Goal: Transaction & Acquisition: Subscribe to service/newsletter

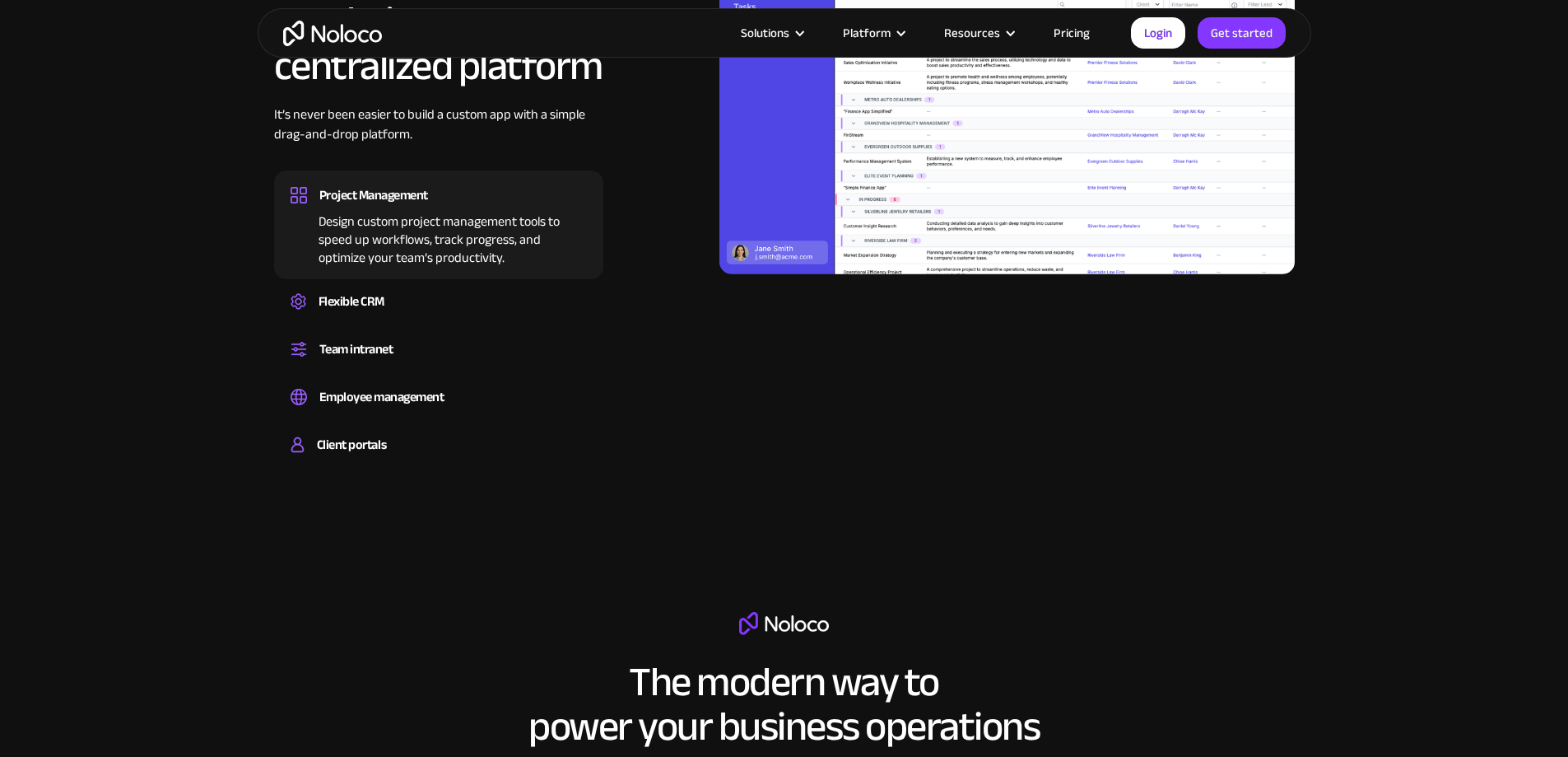
scroll to position [1812, 0]
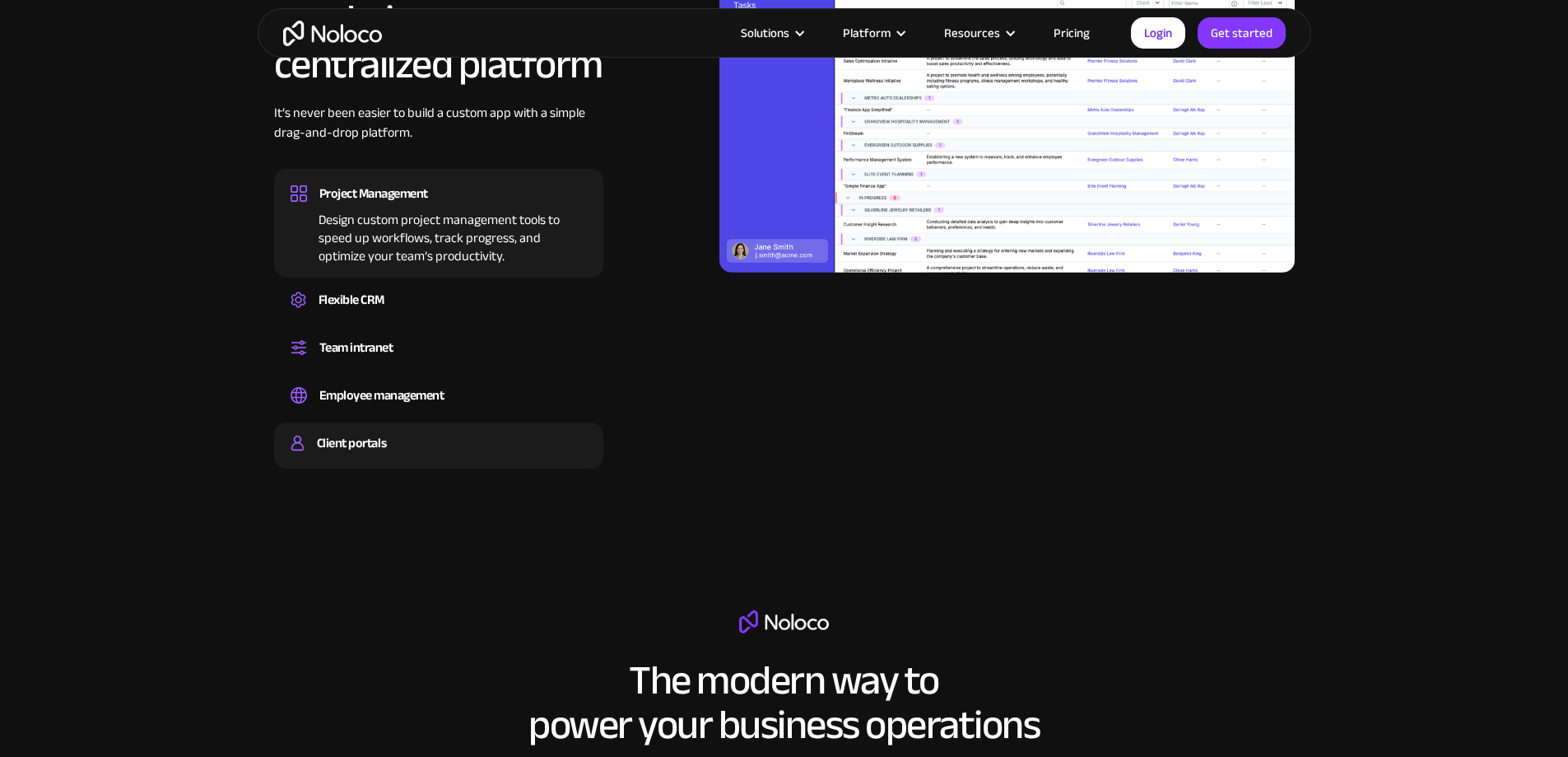
click at [381, 455] on div "Client portals" at bounding box center [351, 443] width 70 height 25
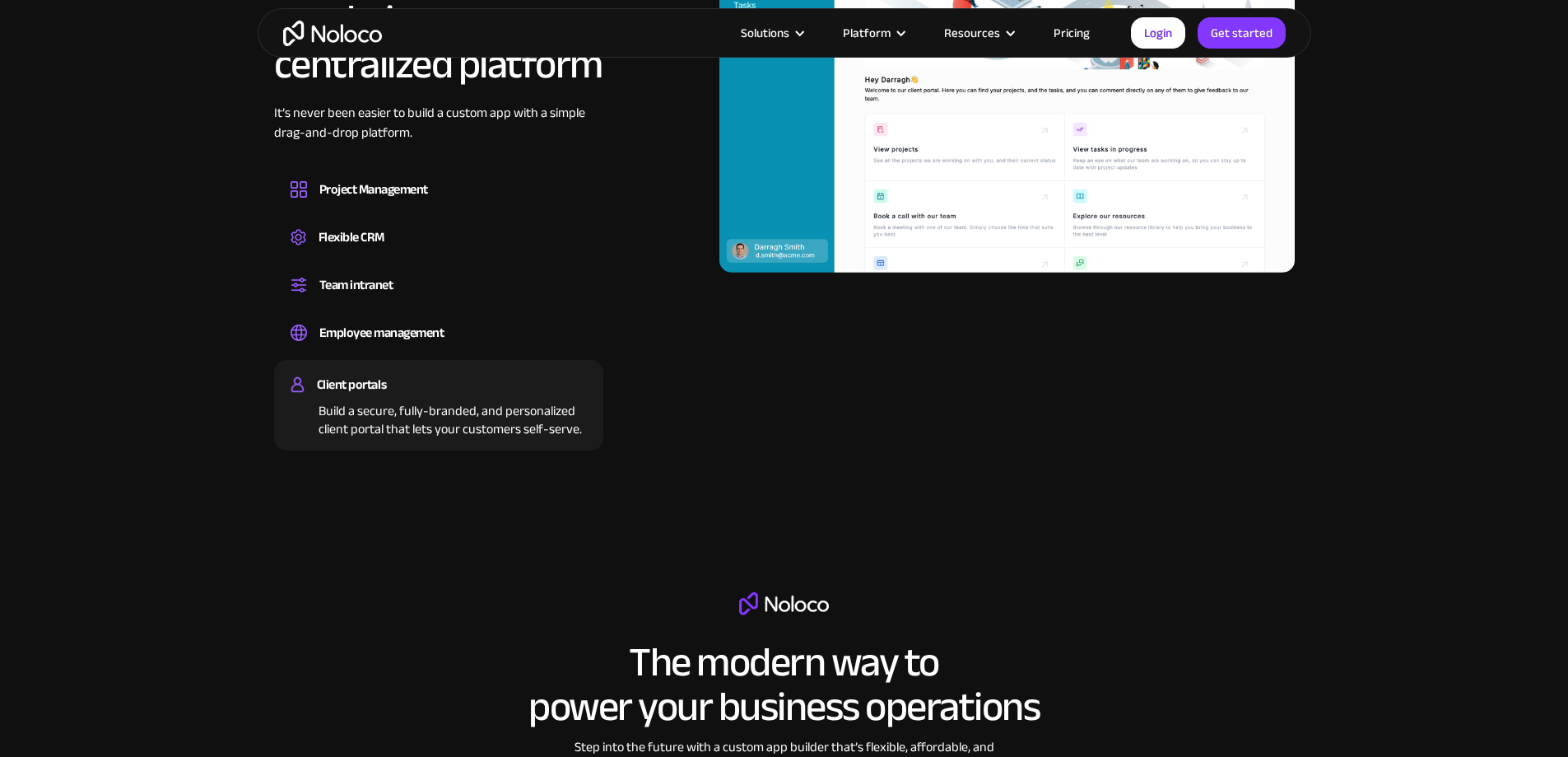
click at [953, 209] on img at bounding box center [1007, 111] width 576 height 324
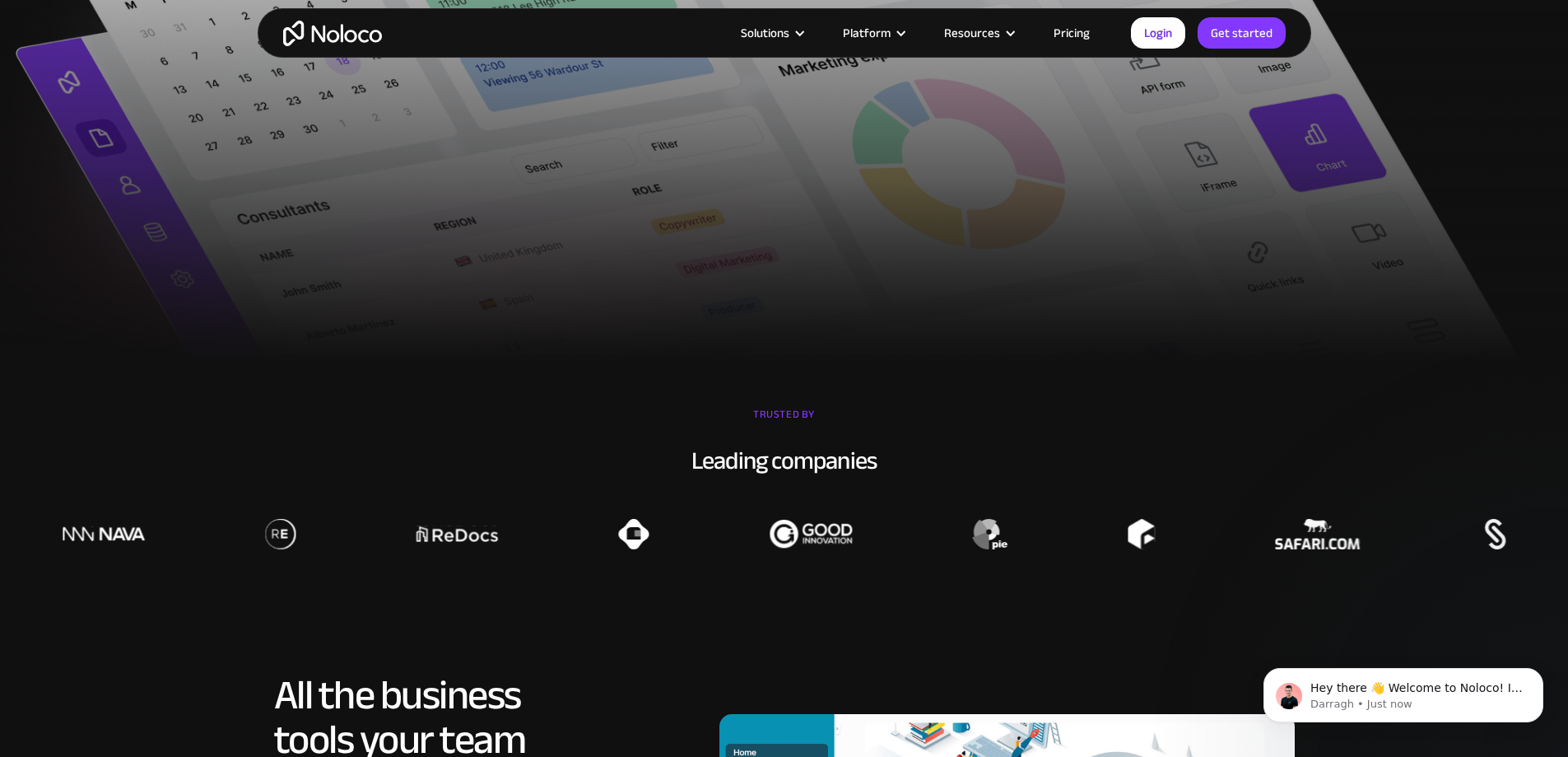
scroll to position [978, 0]
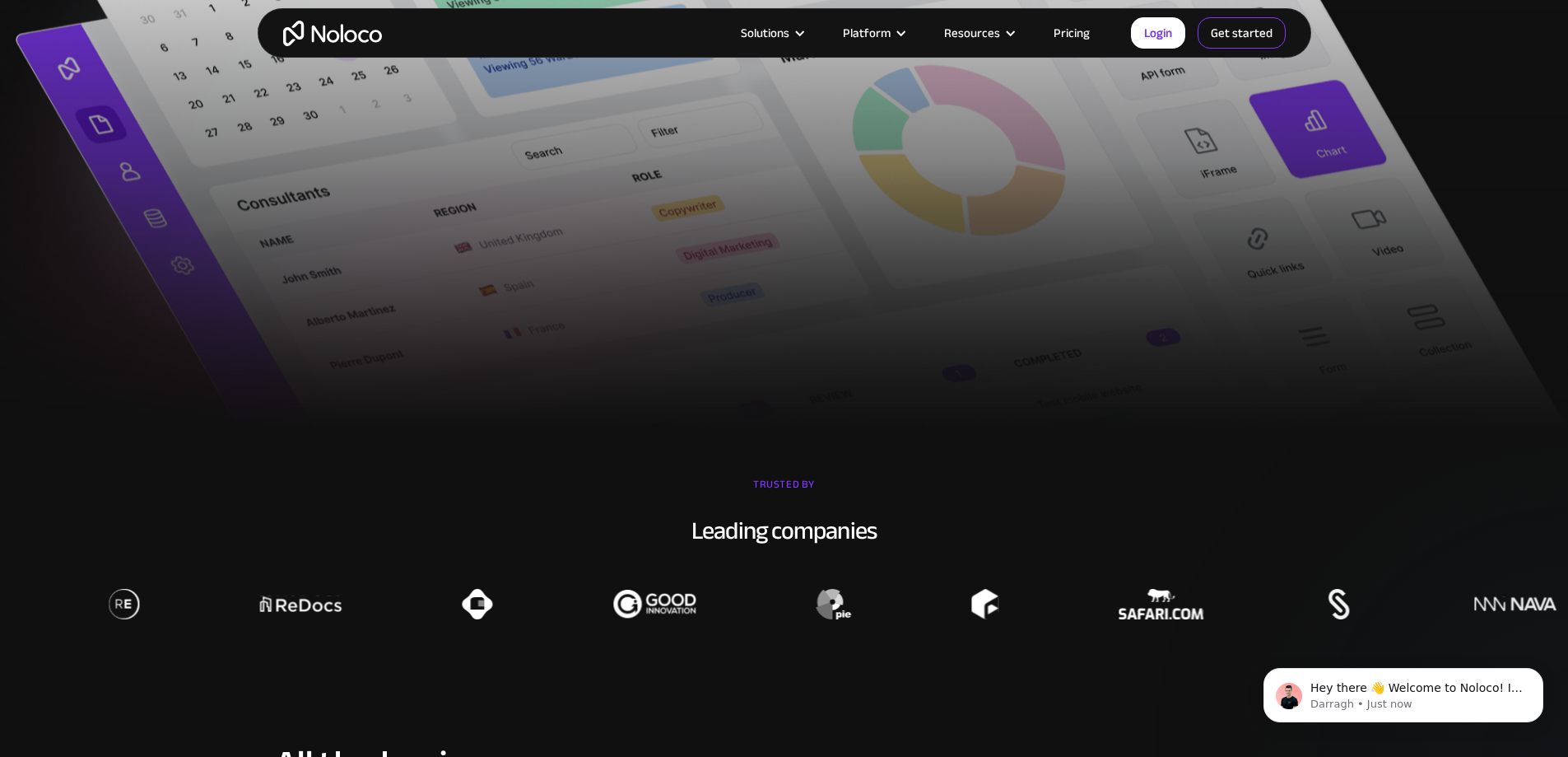
click at [1230, 33] on link "Get started" at bounding box center [1242, 33] width 88 height 32
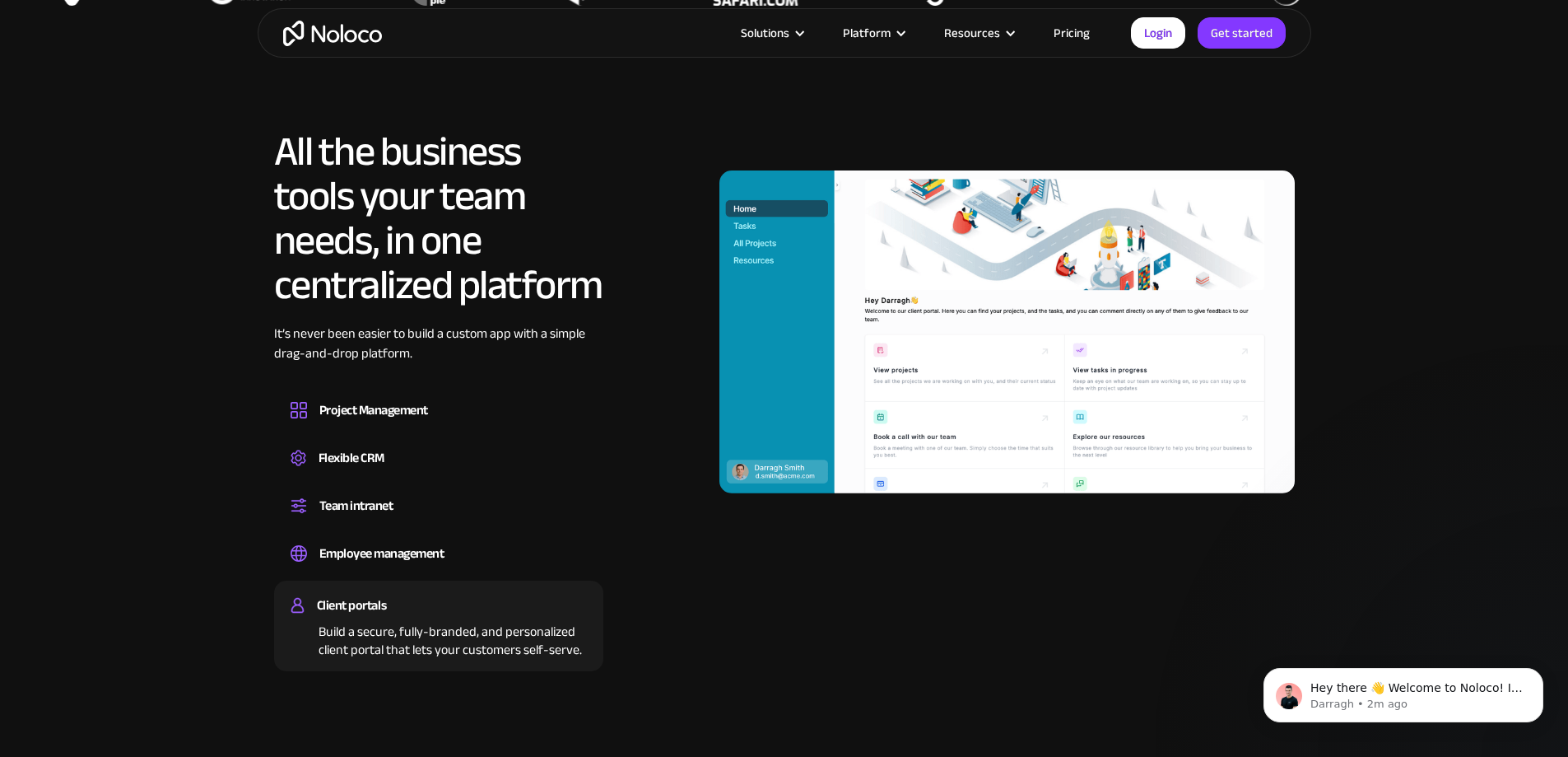
scroll to position [1636, 0]
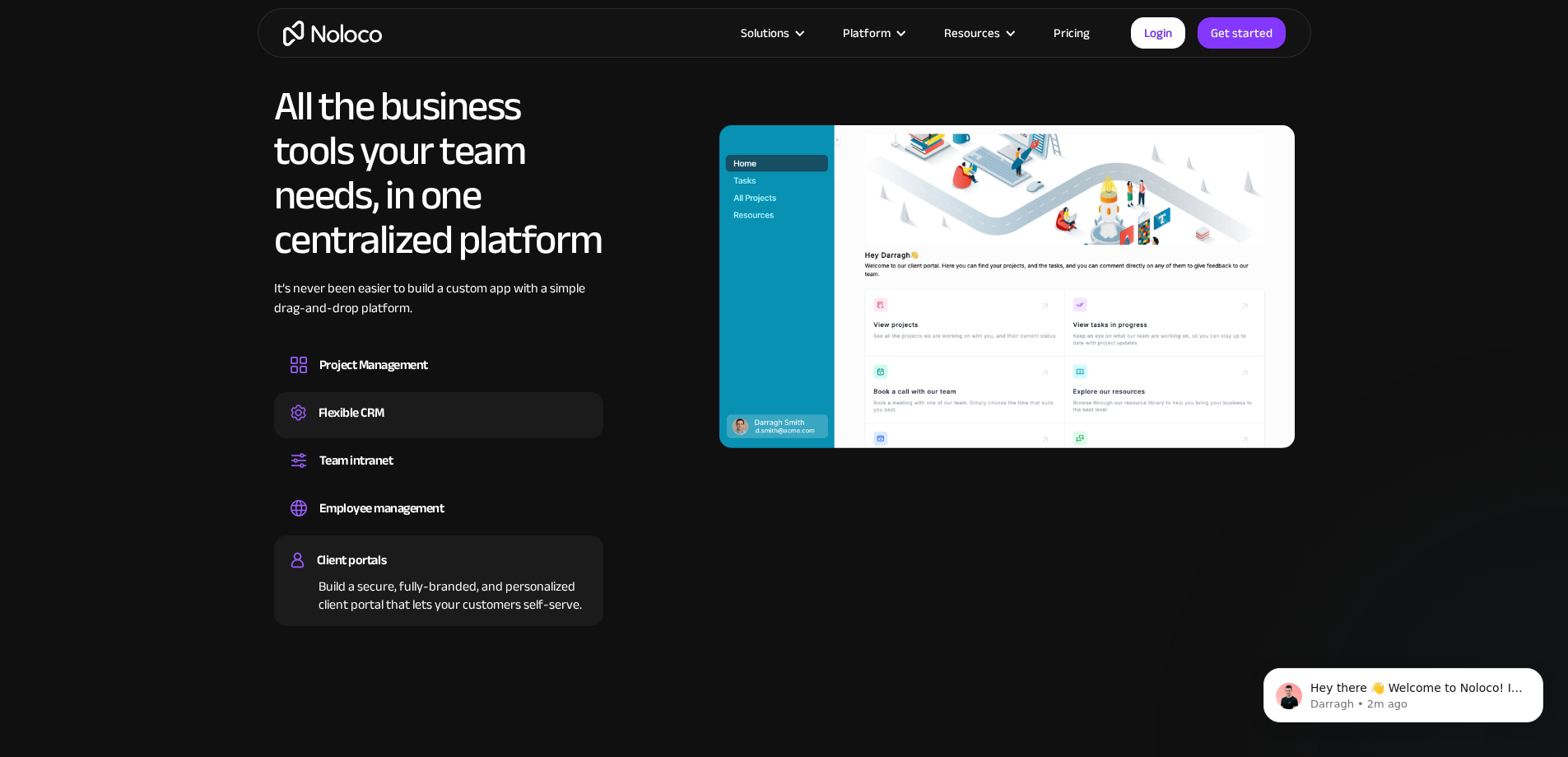
click at [374, 425] on div "Flexible CRM" at bounding box center [351, 412] width 66 height 25
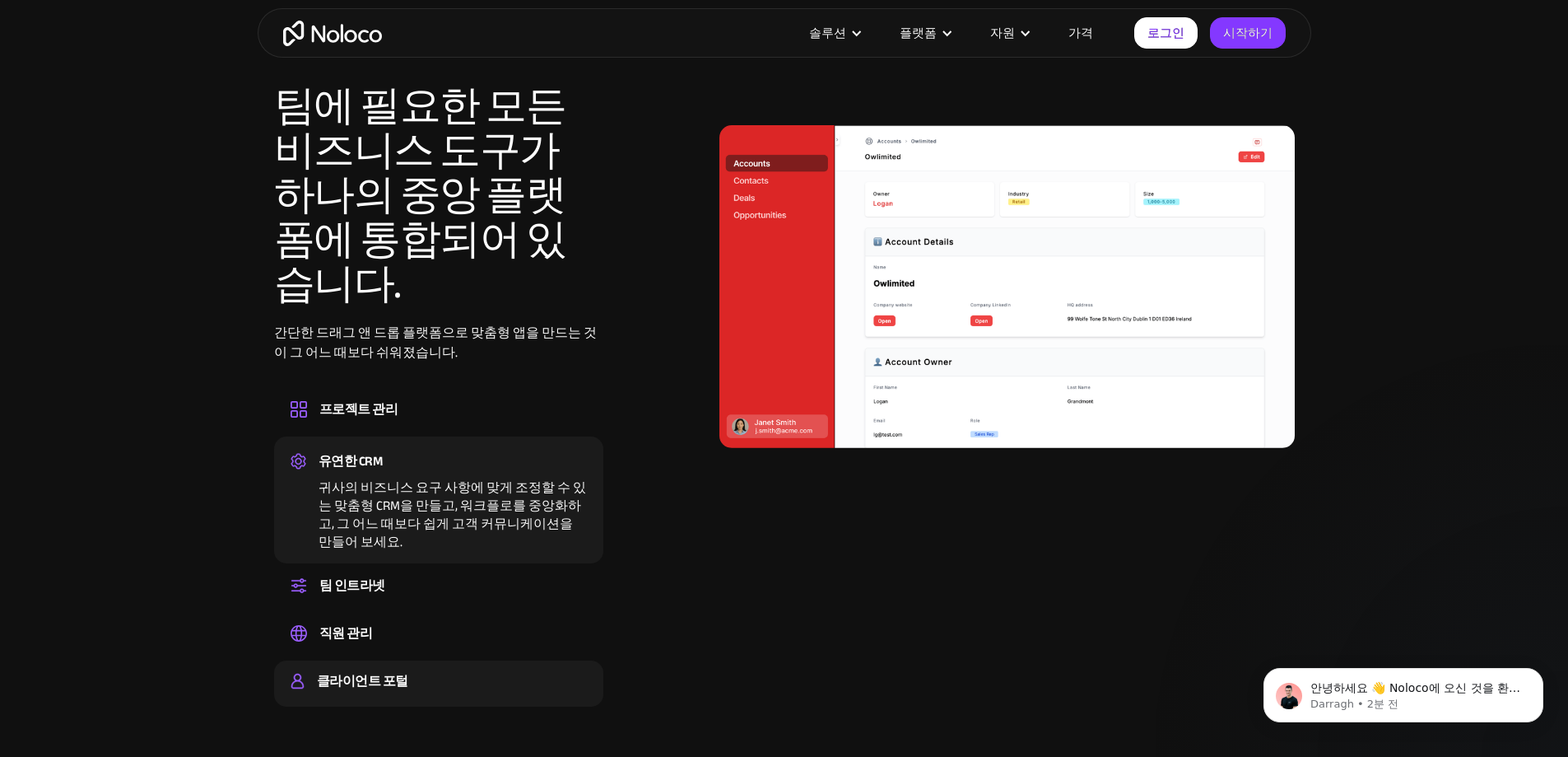
click at [381, 676] on font "클라이언트 포털" at bounding box center [363, 681] width 92 height 25
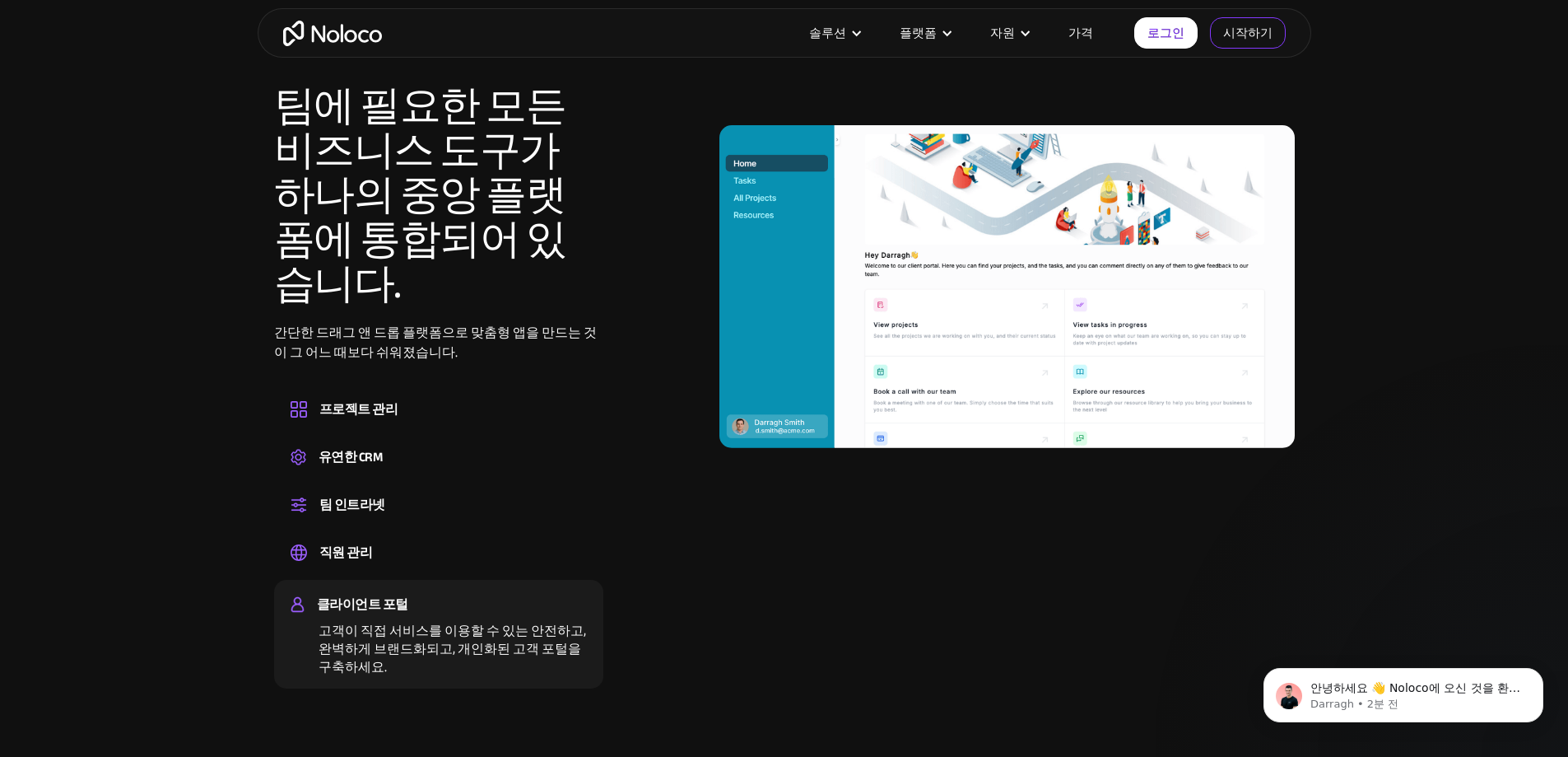
click at [1244, 35] on font "시작하기" at bounding box center [1247, 32] width 49 height 23
click at [1081, 37] on font "가격" at bounding box center [1080, 32] width 25 height 23
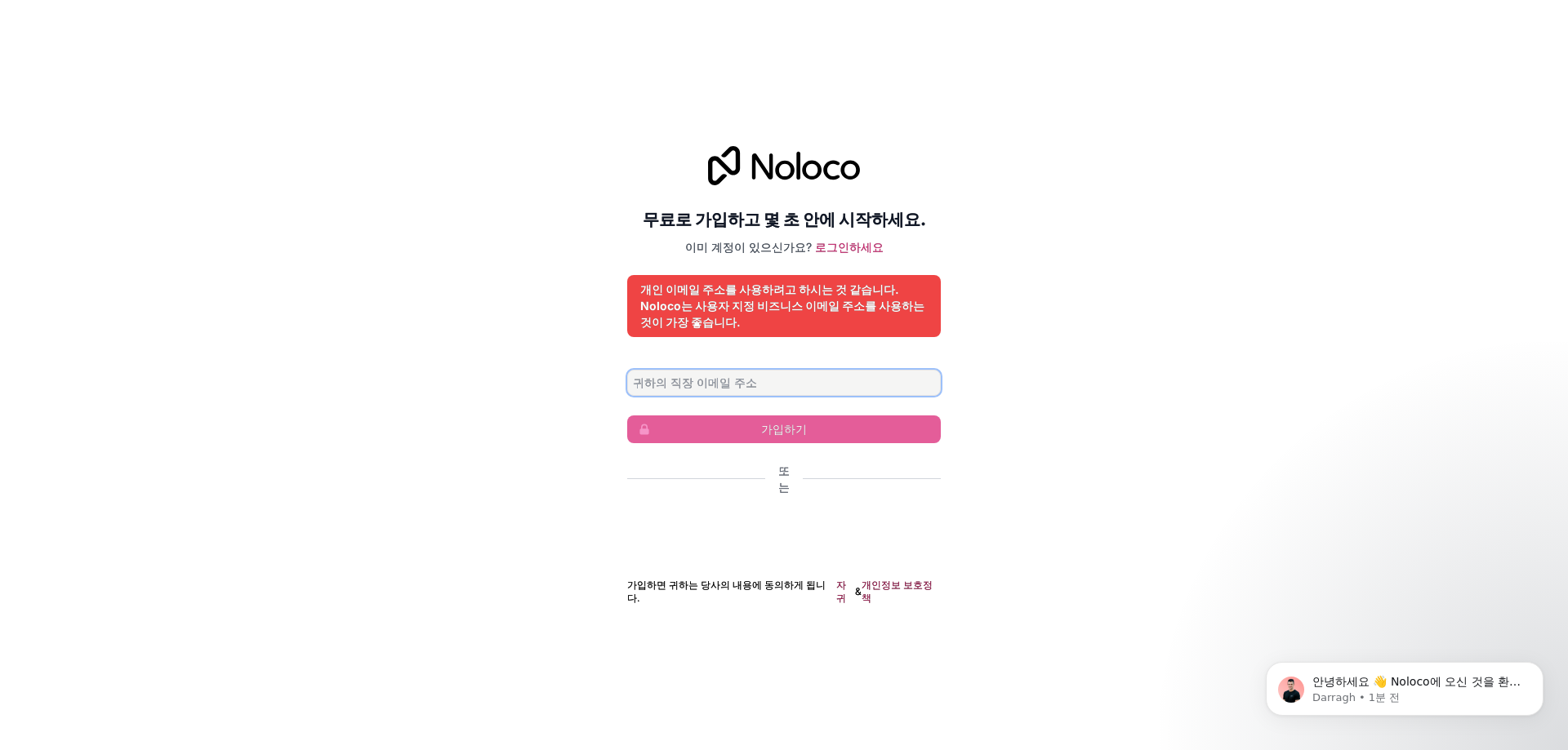
click at [790, 384] on input "이메일 주소" at bounding box center [784, 382] width 314 height 26
type input "korseller365@gmail.com"
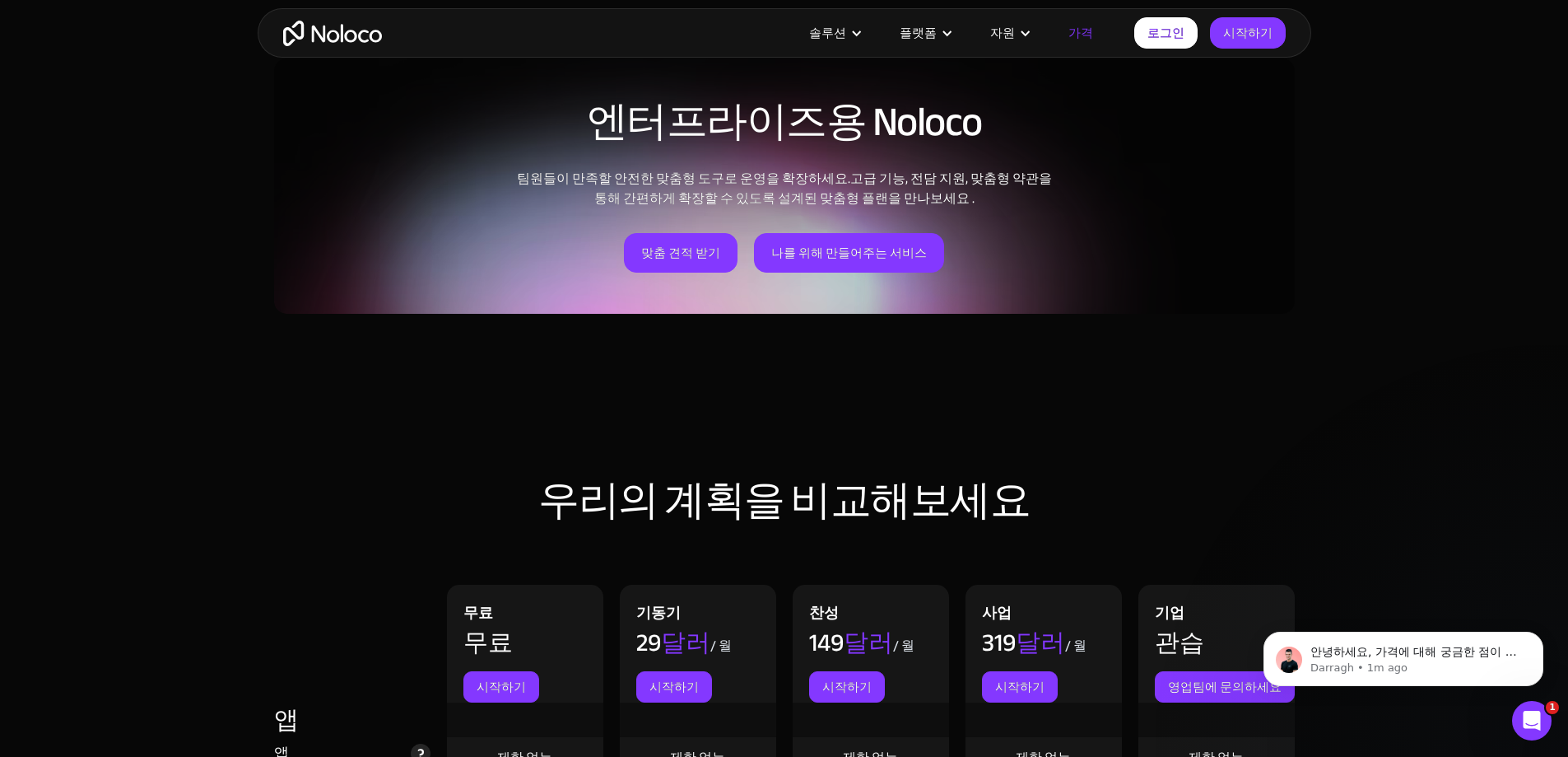
scroll to position [1318, 0]
